Goal: Task Accomplishment & Management: Manage account settings

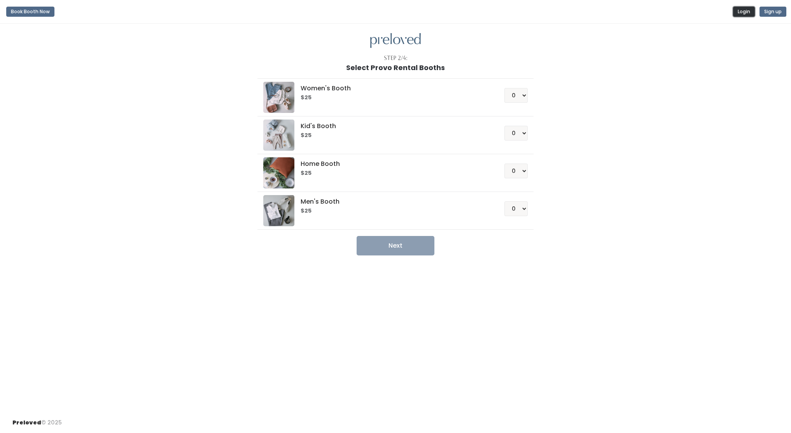
click at [744, 16] on button "Login" at bounding box center [744, 12] width 22 height 10
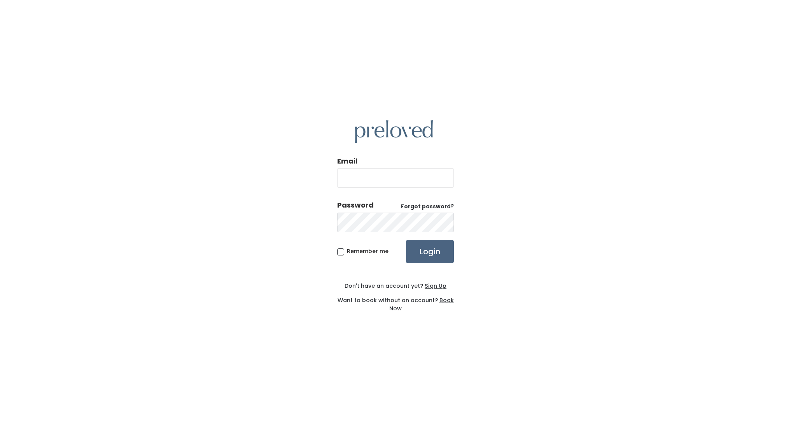
type input "jagropp11@gmail.com"
click at [429, 253] on input "Login" at bounding box center [430, 251] width 48 height 23
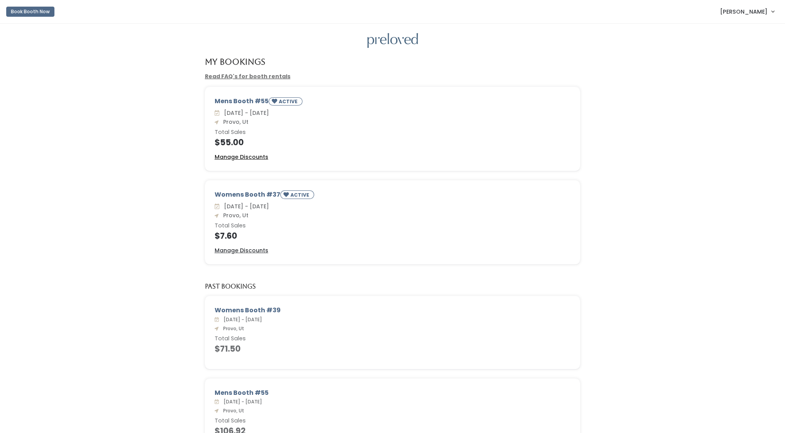
click at [251, 157] on u "Manage Discounts" at bounding box center [242, 157] width 54 height 8
